Goal: Task Accomplishment & Management: Use online tool/utility

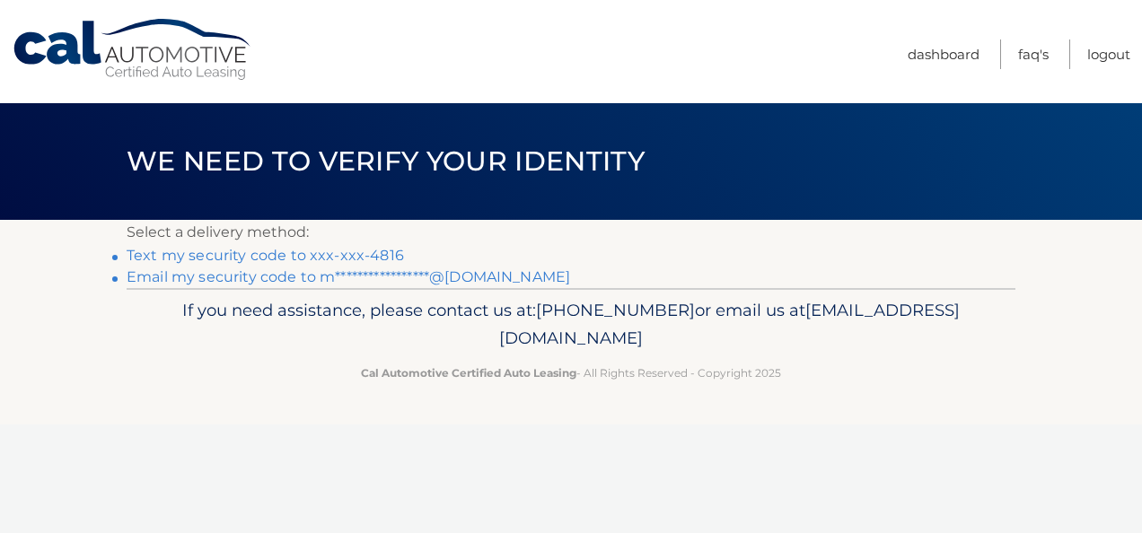
click at [321, 253] on link "Text my security code to xxx-xxx-4816" at bounding box center [265, 255] width 277 height 17
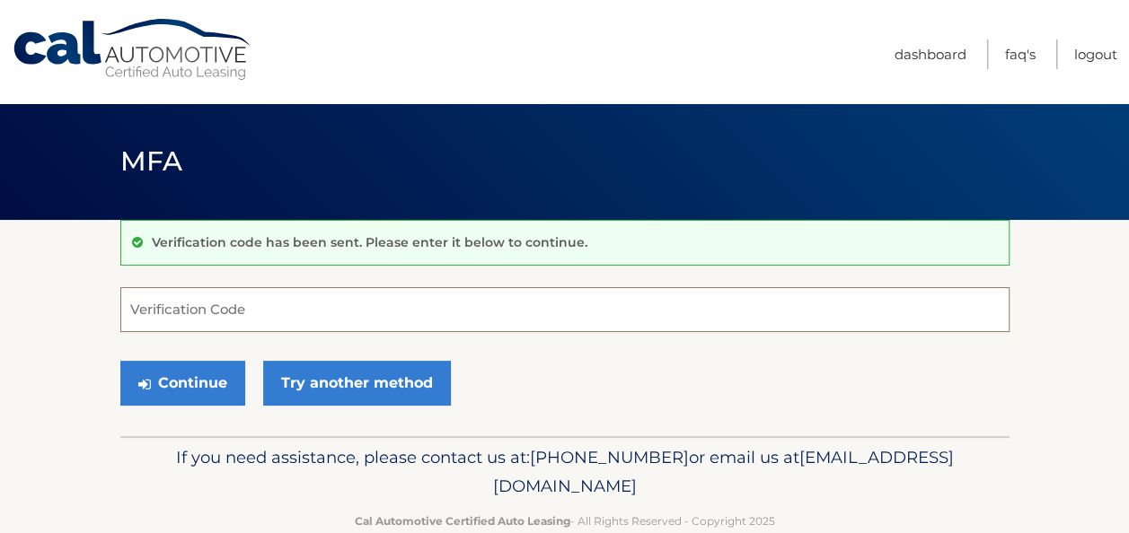
click at [278, 320] on input "Verification Code" at bounding box center [564, 309] width 889 height 45
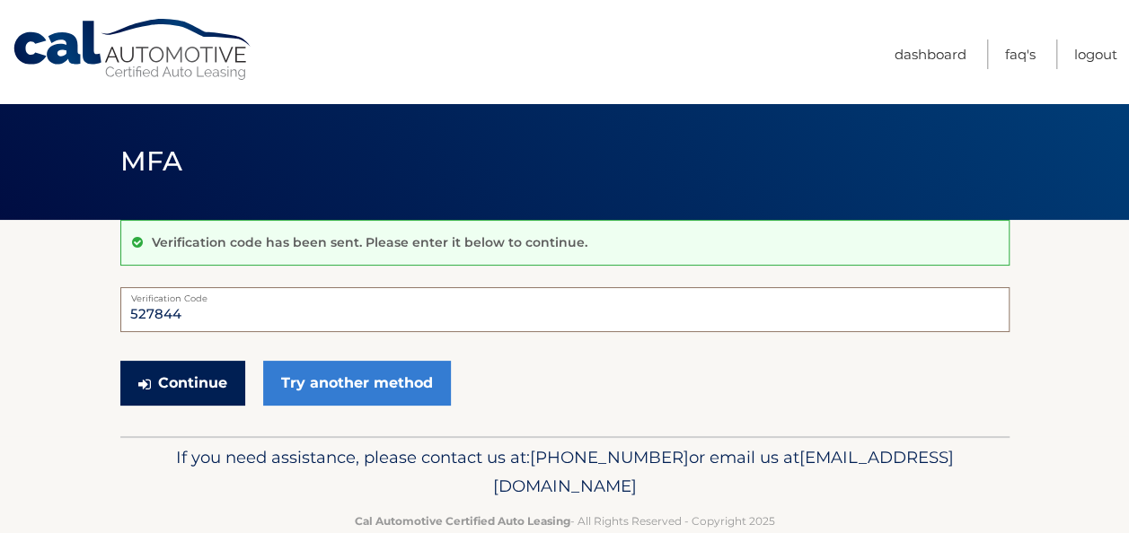
type input "527844"
click at [194, 385] on button "Continue" at bounding box center [182, 383] width 125 height 45
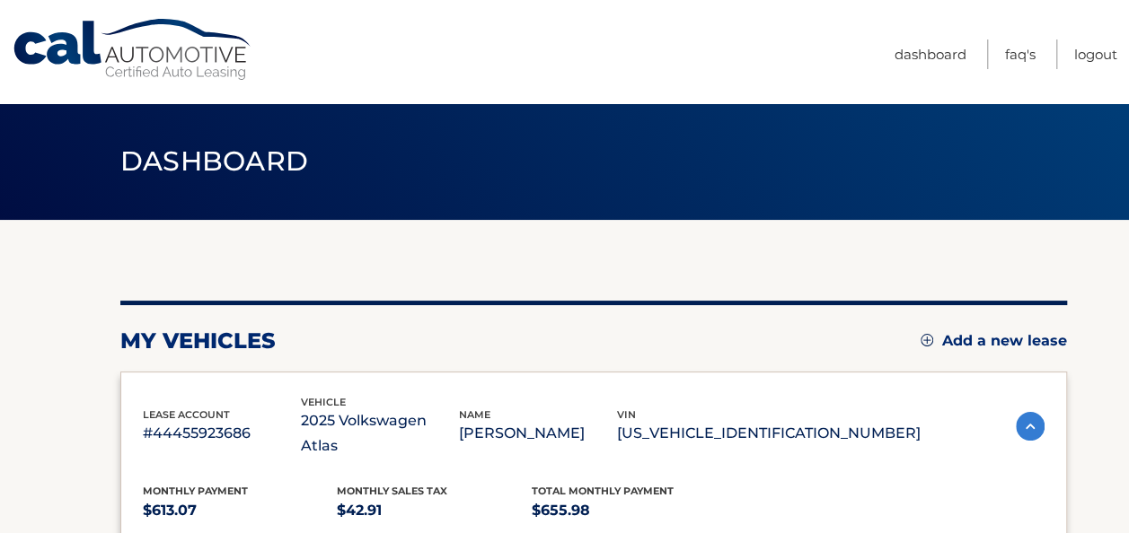
click at [43, 41] on link "Cal Automotive" at bounding box center [133, 50] width 242 height 64
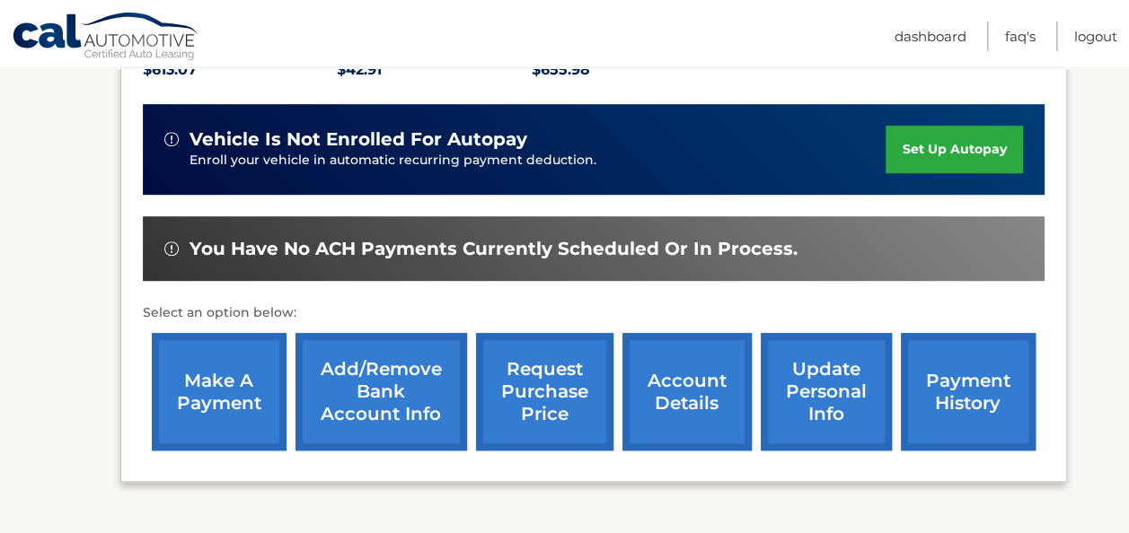
scroll to position [449, 0]
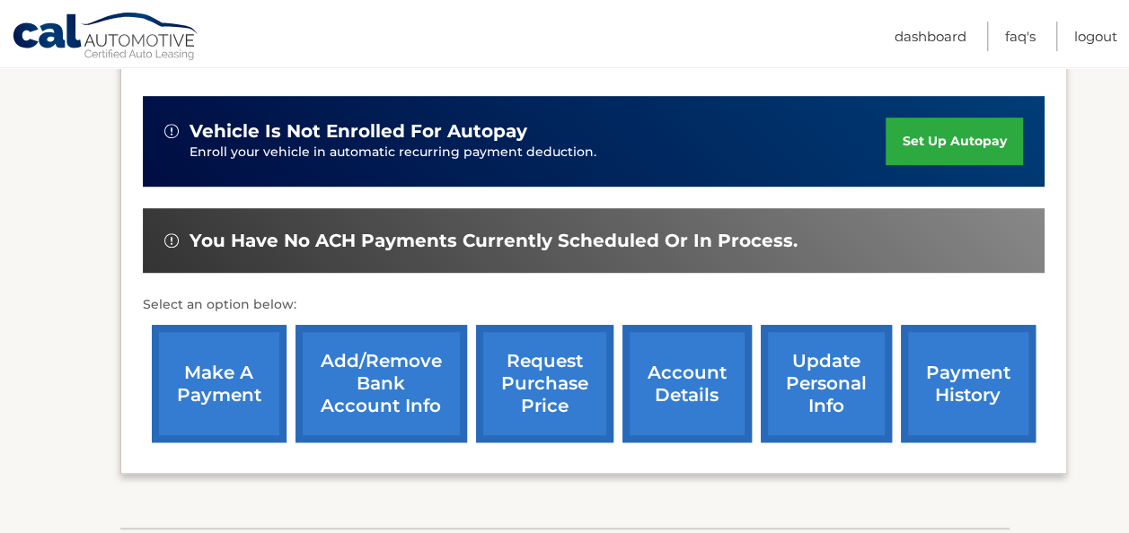
click at [423, 246] on span "You have no ACH payments currently scheduled or in process." at bounding box center [493, 241] width 608 height 22
click at [209, 415] on link "make a payment" at bounding box center [219, 384] width 135 height 118
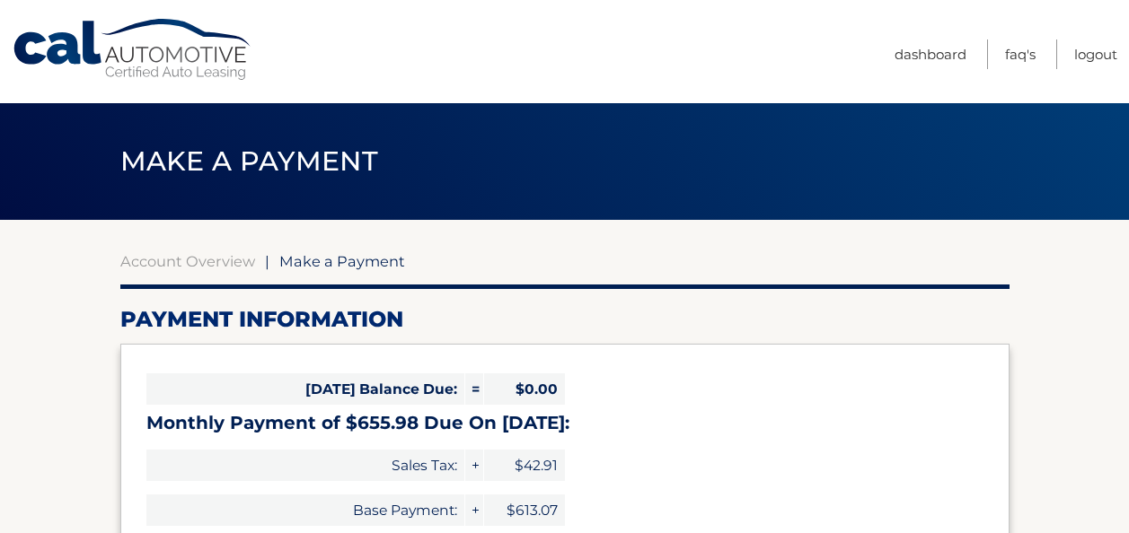
select select "NDI0MDJhZDItN2YxOC00MmI2LWIzYzYtY2QwNDM4ZGYzYjZh"
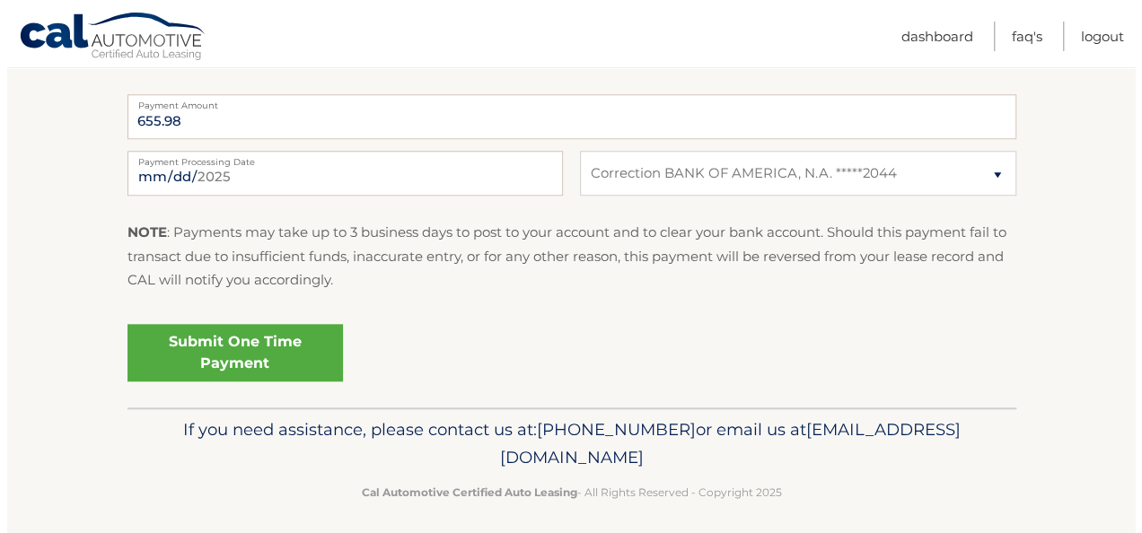
scroll to position [749, 0]
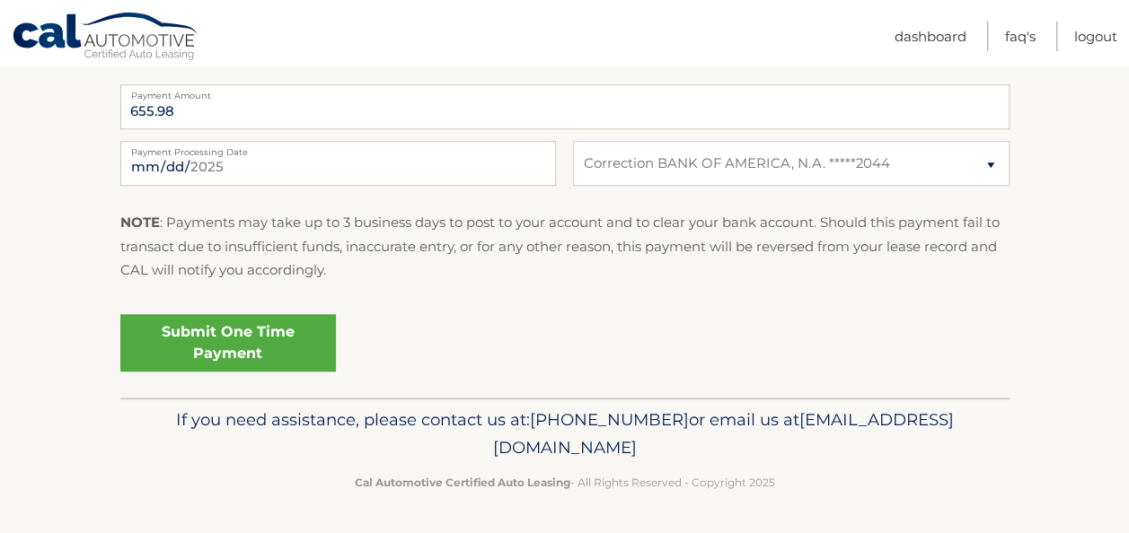
click at [267, 339] on link "Submit One Time Payment" at bounding box center [228, 342] width 216 height 57
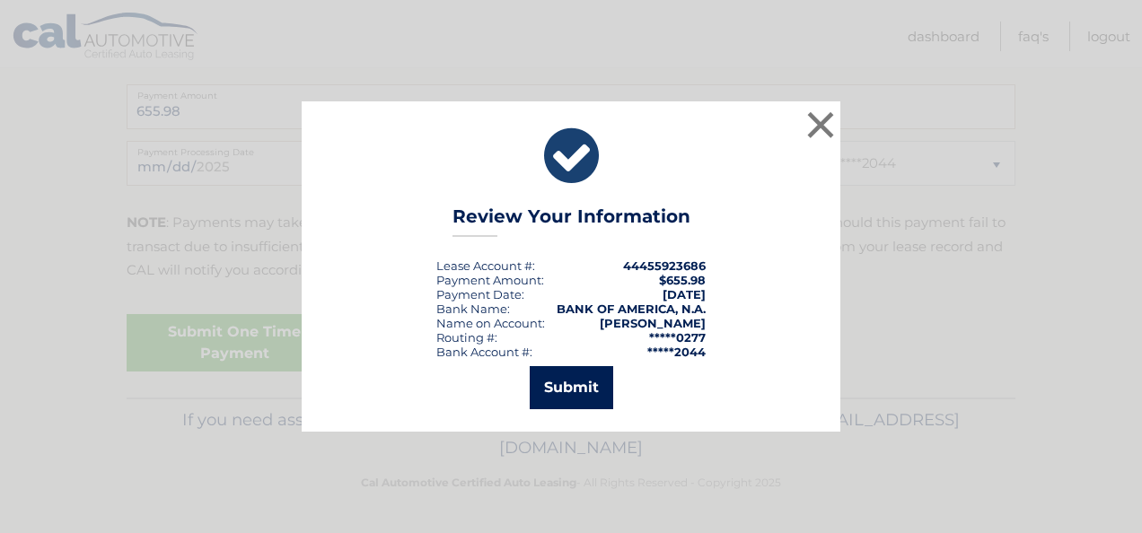
click at [580, 391] on button "Submit" at bounding box center [572, 387] width 84 height 43
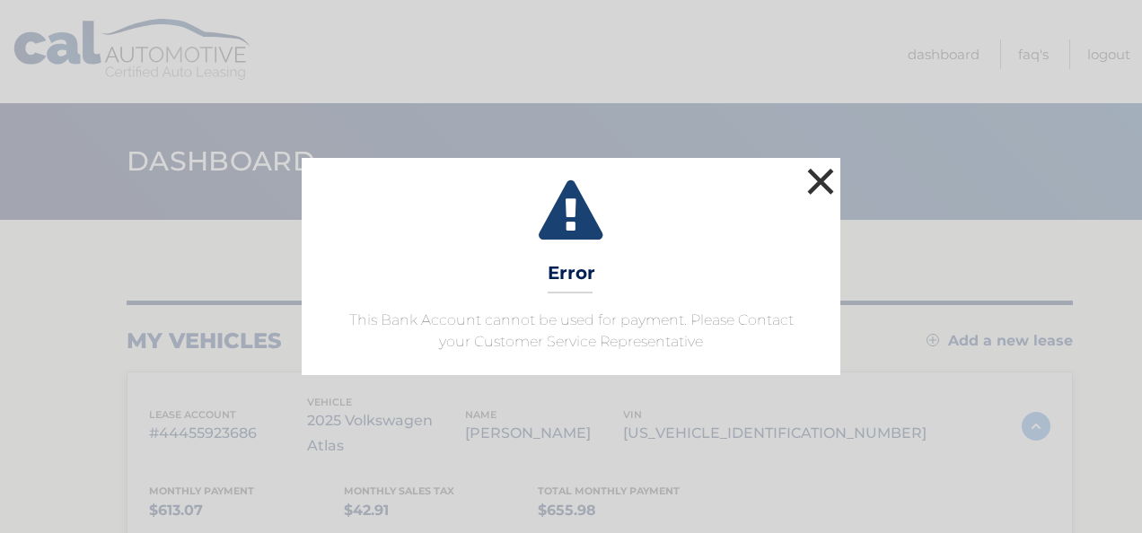
click at [821, 178] on button "×" at bounding box center [821, 181] width 36 height 36
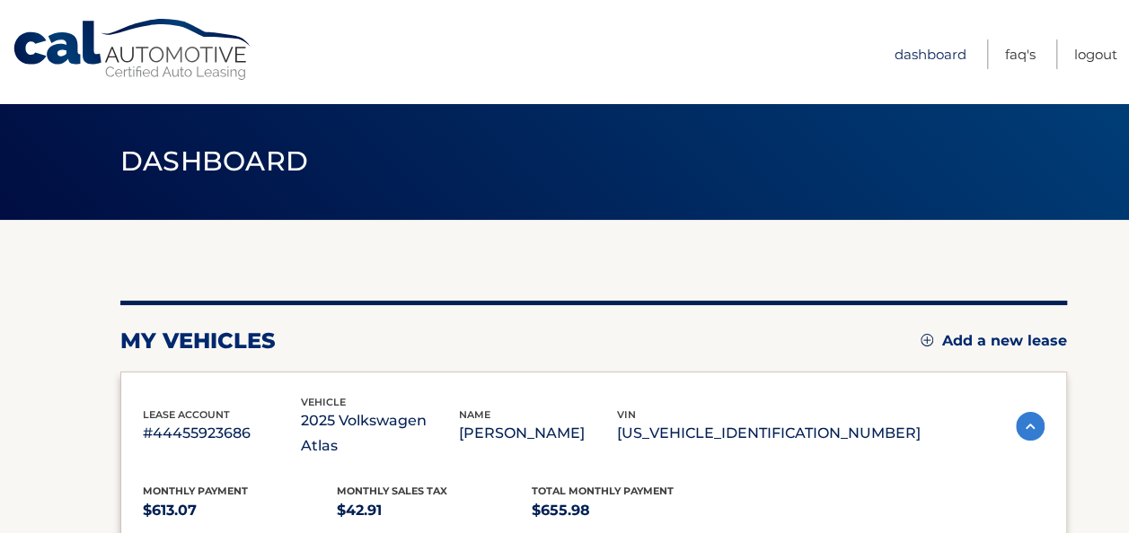
click at [944, 49] on link "Dashboard" at bounding box center [930, 55] width 72 height 30
